Goal: Task Accomplishment & Management: Manage account settings

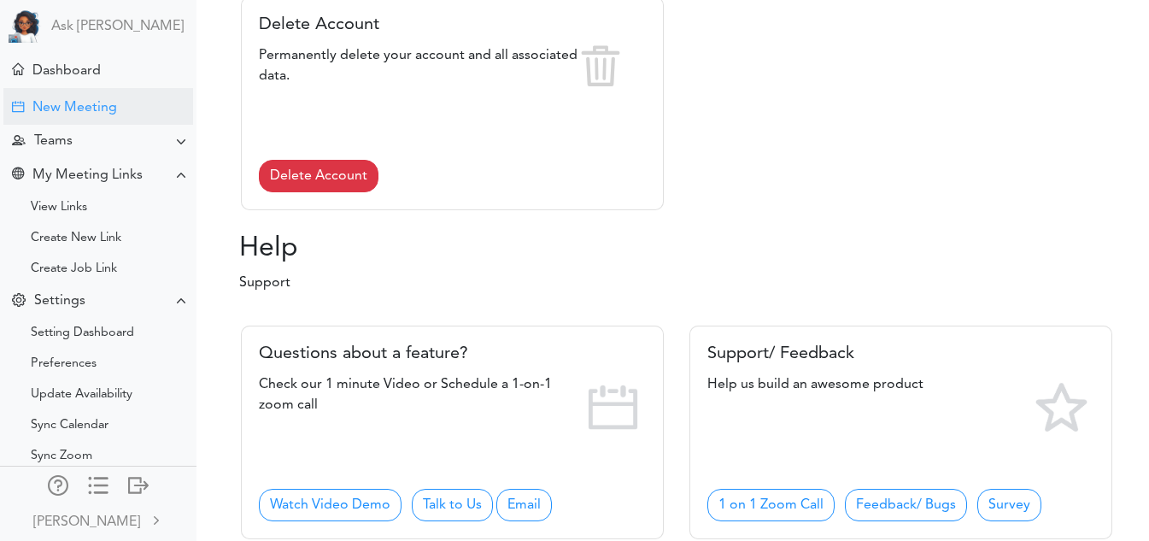
click at [98, 117] on div "New Meeting" at bounding box center [98, 106] width 190 height 37
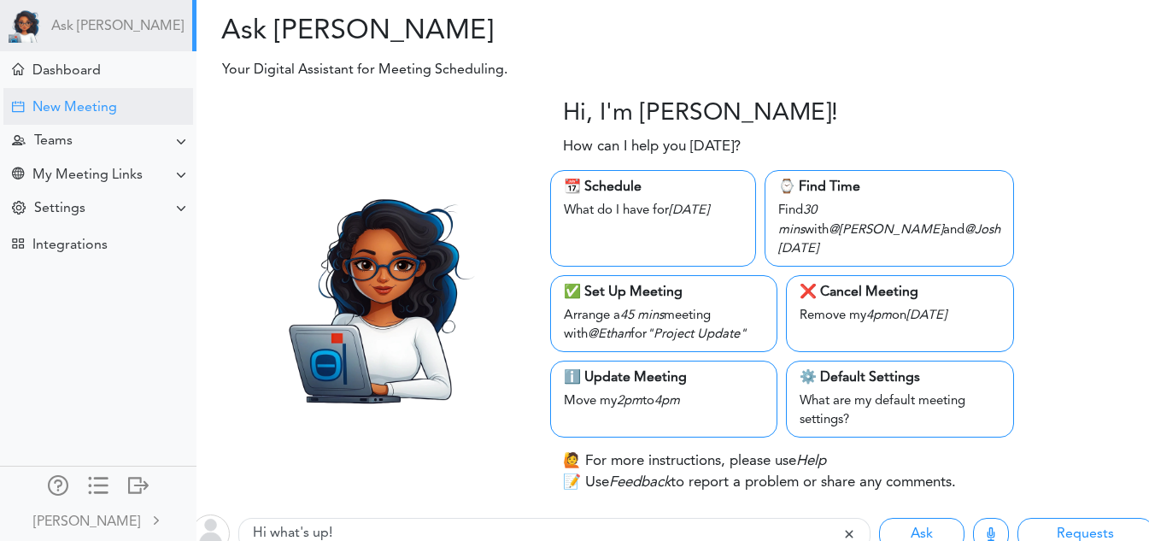
click at [139, 113] on div "New Meeting" at bounding box center [98, 106] width 190 height 37
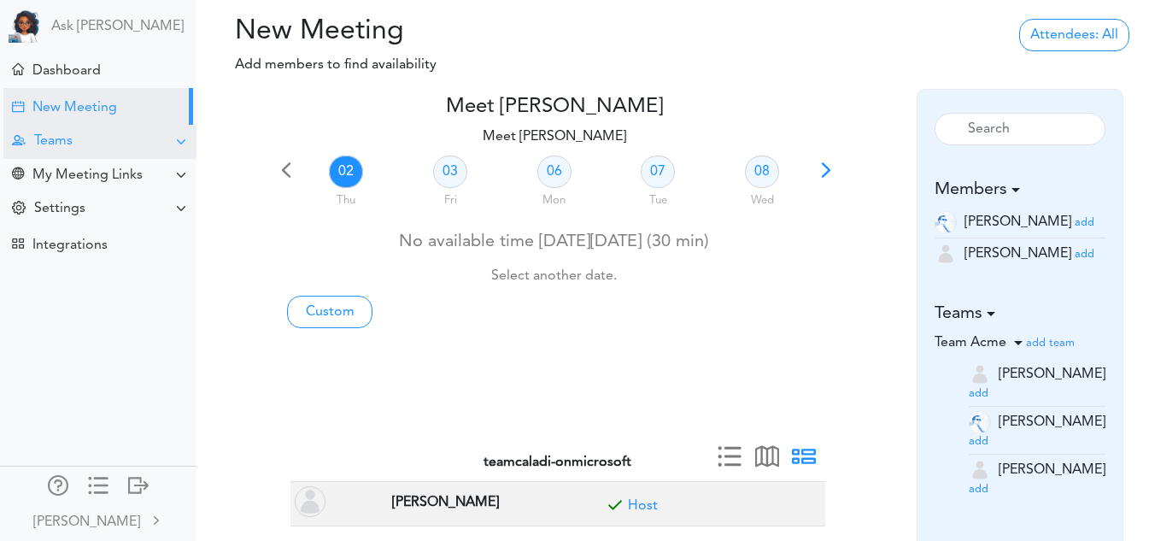
click at [131, 149] on div "Teams" at bounding box center [99, 141] width 193 height 33
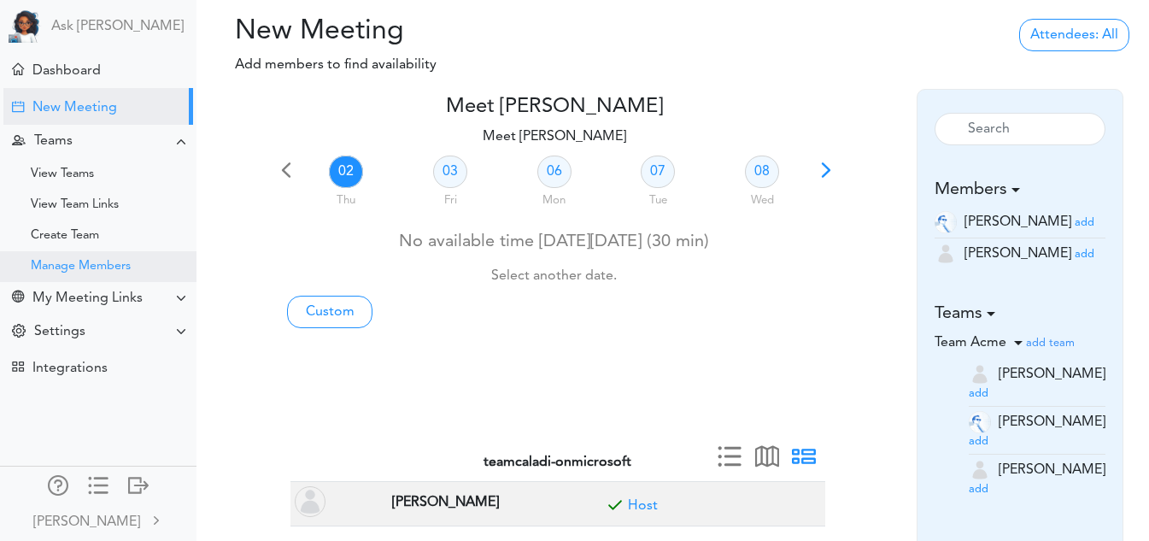
click at [103, 263] on div "Manage Members" at bounding box center [81, 266] width 100 height 9
